Goal: Task Accomplishment & Management: Use online tool/utility

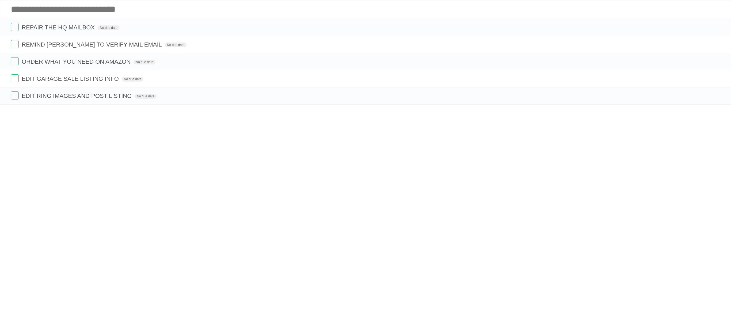
click at [121, 13] on input "Add another task" at bounding box center [365, 9] width 731 height 19
click at [705, 29] on icon "button" at bounding box center [703, 27] width 7 height 7
click at [652, 26] on label "Red" at bounding box center [652, 27] width 6 height 6
click at [653, 26] on label "Red" at bounding box center [652, 27] width 6 height 6
click at [643, 28] on label "White" at bounding box center [645, 27] width 6 height 6
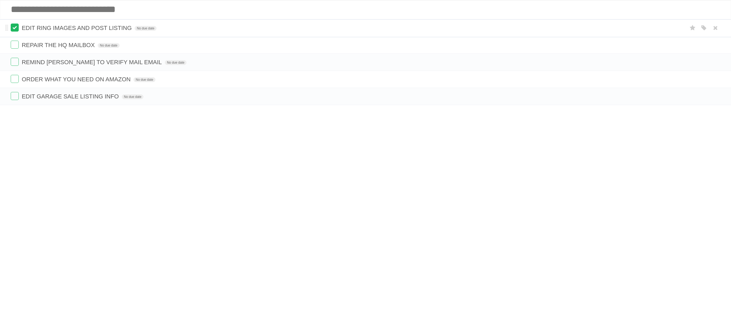
drag, startPoint x: 6, startPoint y: 100, endPoint x: 11, endPoint y: 27, distance: 72.9
drag, startPoint x: 7, startPoint y: 102, endPoint x: 3, endPoint y: 44, distance: 58.0
drag, startPoint x: 6, startPoint y: 101, endPoint x: 7, endPoint y: 63, distance: 38.5
drag, startPoint x: 6, startPoint y: 102, endPoint x: 7, endPoint y: 81, distance: 20.9
drag, startPoint x: 78, startPoint y: 28, endPoint x: 462, endPoint y: 142, distance: 400.3
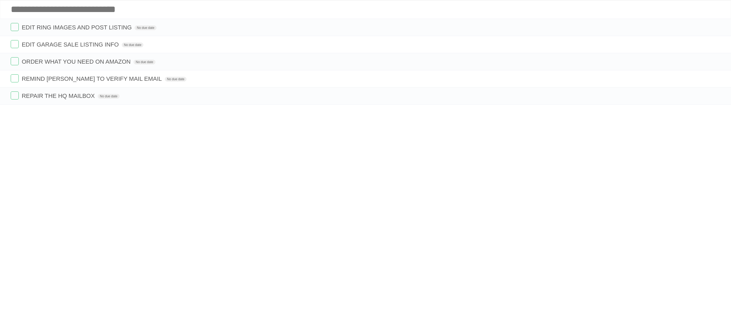
click at [462, 142] on body "Log in New List Log in Save list Create a new list JUSTUS - TO DO LIST Save Thi…" at bounding box center [365, 165] width 731 height 330
